Goal: Navigation & Orientation: Find specific page/section

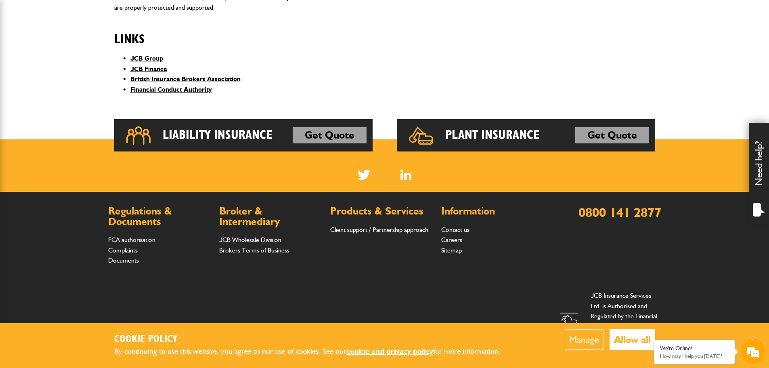
scroll to position [352, 0]
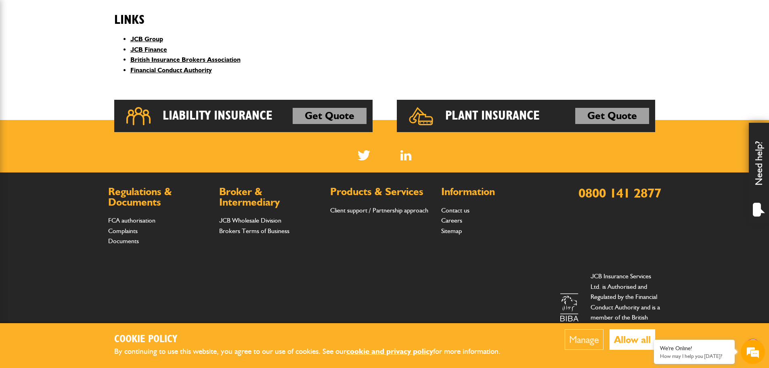
click at [636, 342] on button "Allow all" at bounding box center [633, 339] width 46 height 21
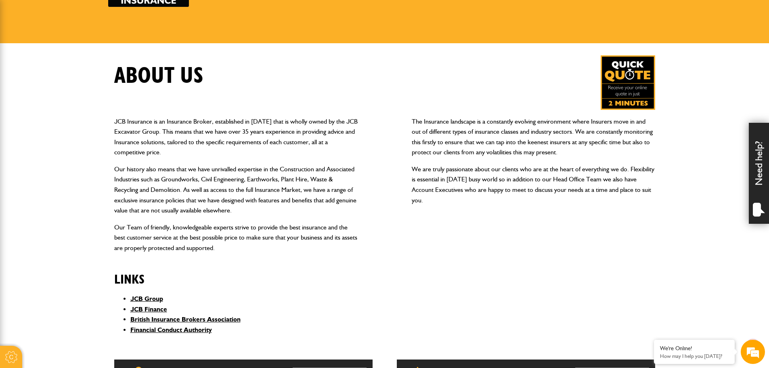
scroll to position [0, 0]
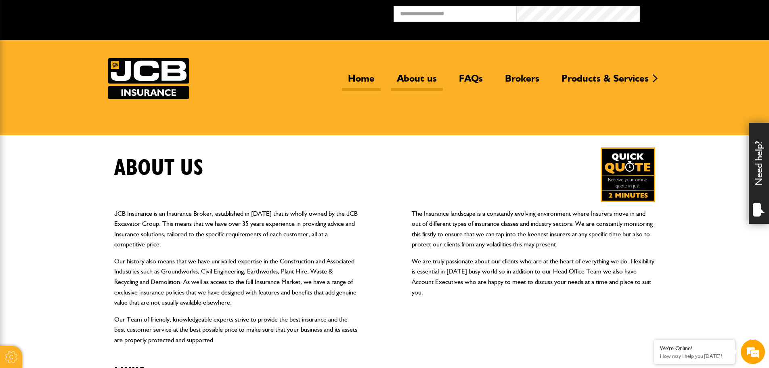
click at [352, 75] on link "Home" at bounding box center [361, 81] width 39 height 19
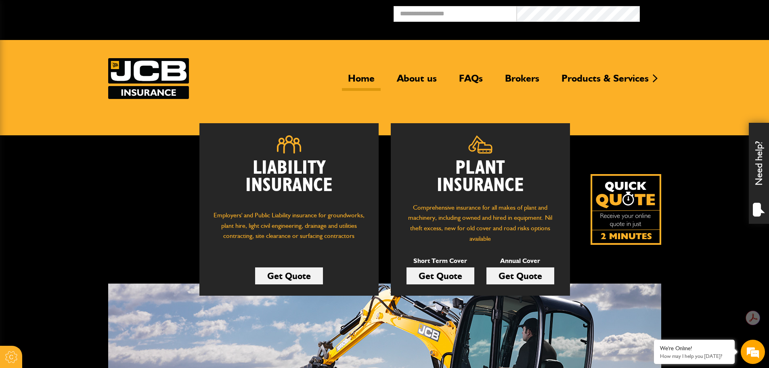
click at [368, 78] on link "Home" at bounding box center [361, 81] width 39 height 19
click at [499, 12] on input "email" at bounding box center [455, 14] width 123 height 16
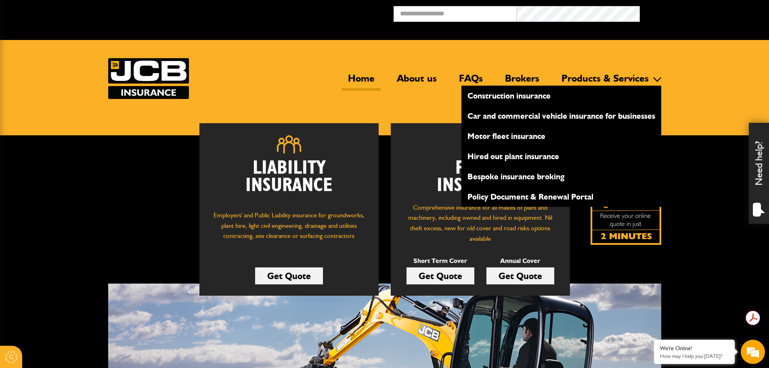
click at [579, 76] on link "Products & Services" at bounding box center [605, 81] width 99 height 19
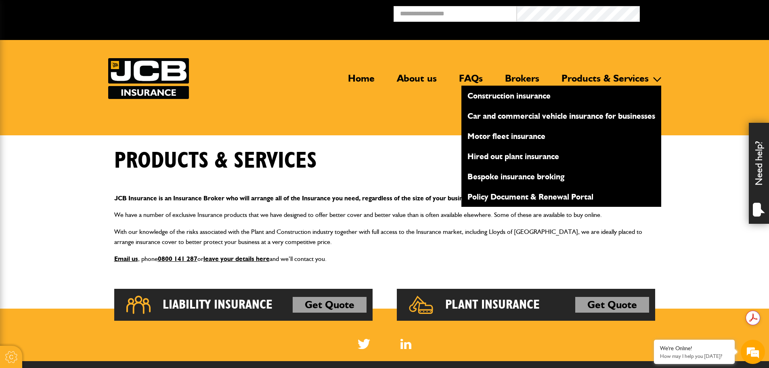
click at [658, 78] on li "Products & Services Construction insurance Car and commercial vehicle insurance…" at bounding box center [609, 78] width 106 height 10
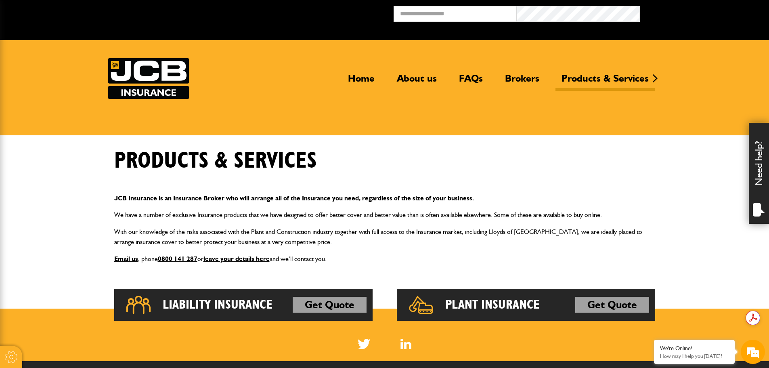
click at [679, 111] on header "Home About us FAQs Brokers Products & Services Construction insurance Car and c…" at bounding box center [384, 87] width 769 height 95
